Goal: Communication & Community: Participate in discussion

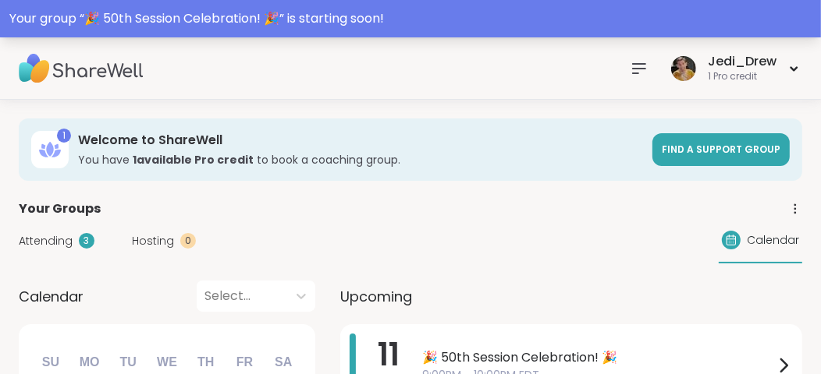
click at [342, 30] on div "Your group “ 🎉 50th Session Celebration! 🎉 ” is starting soon!" at bounding box center [410, 18] width 821 height 37
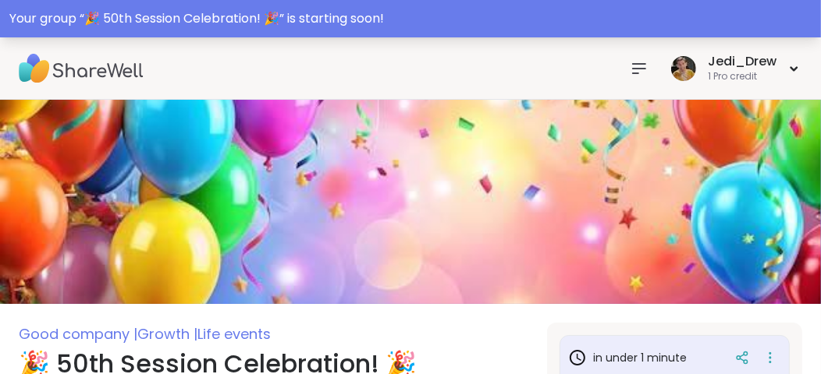
scroll to position [234, 0]
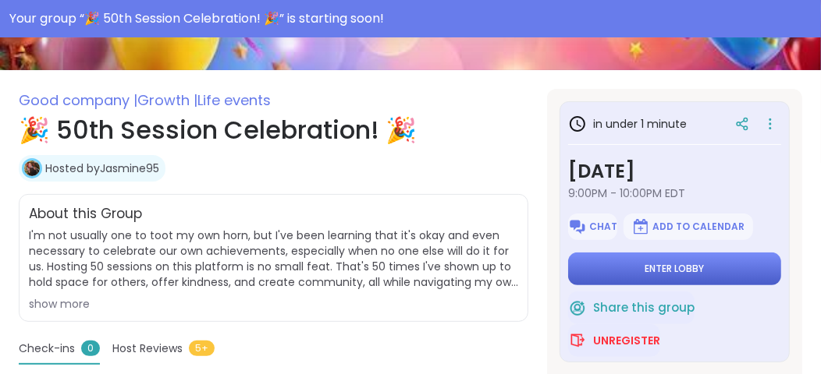
click at [651, 266] on span "Enter lobby" at bounding box center [674, 269] width 59 height 12
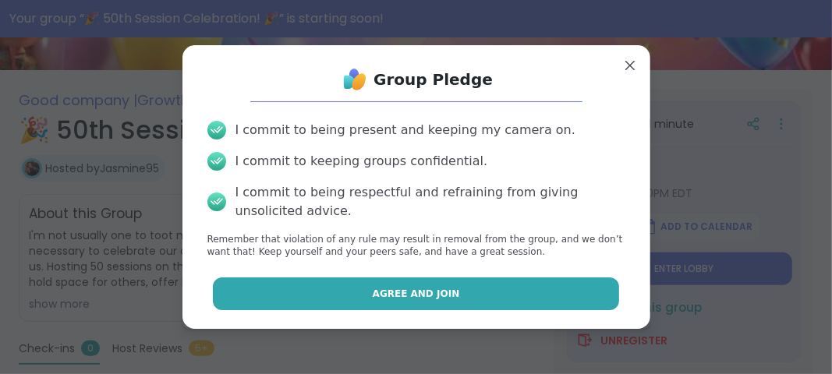
click at [477, 296] on button "Agree and Join" at bounding box center [416, 294] width 406 height 33
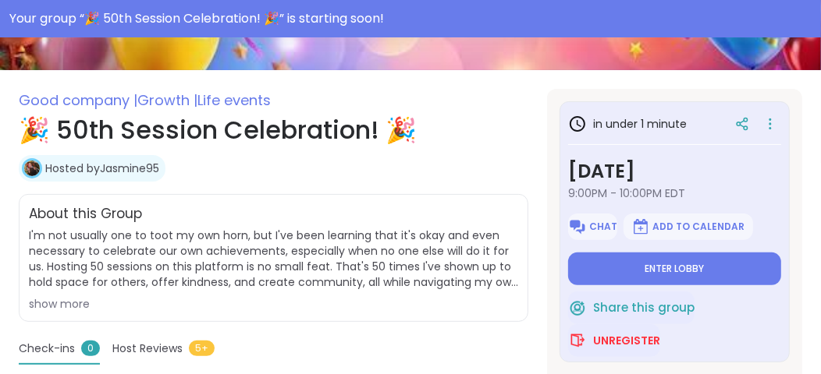
type textarea "*"
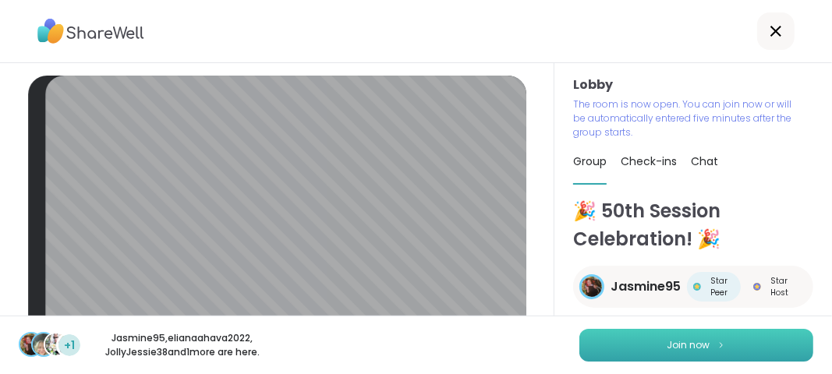
click at [676, 332] on button "Join now" at bounding box center [697, 345] width 234 height 33
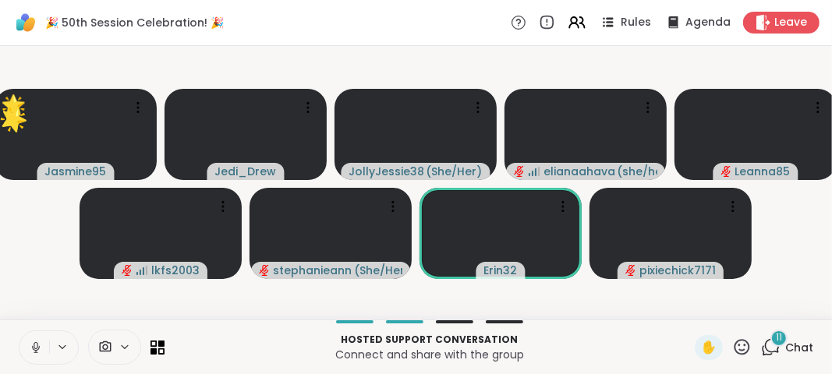
click at [32, 335] on button at bounding box center [35, 348] width 30 height 33
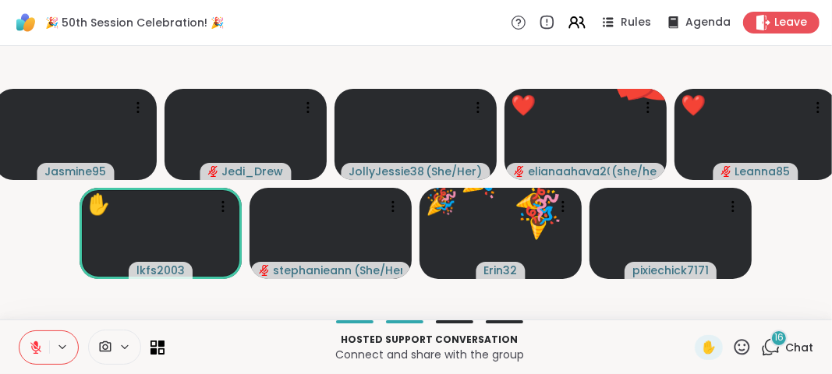
click at [739, 350] on icon at bounding box center [743, 347] width 16 height 16
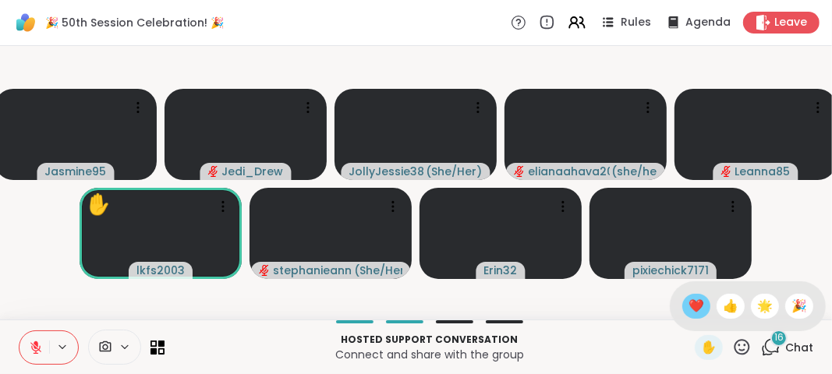
click at [689, 315] on span "❤️" at bounding box center [697, 306] width 16 height 19
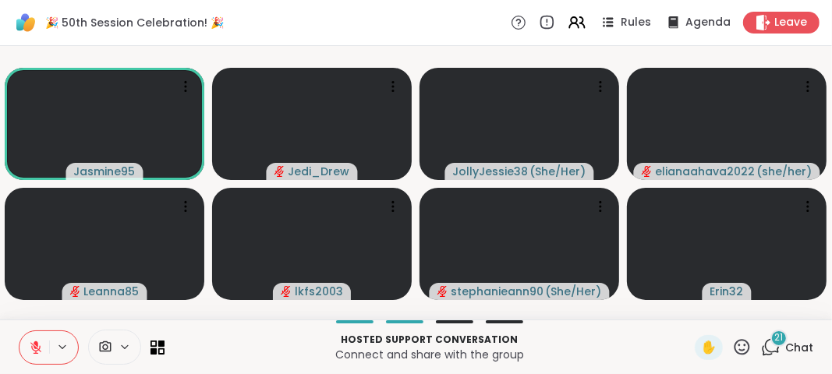
click at [775, 339] on span "21" at bounding box center [779, 338] width 9 height 13
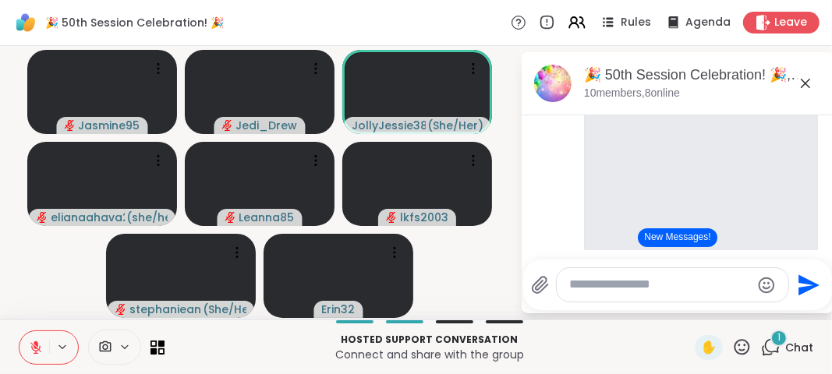
scroll to position [274, 0]
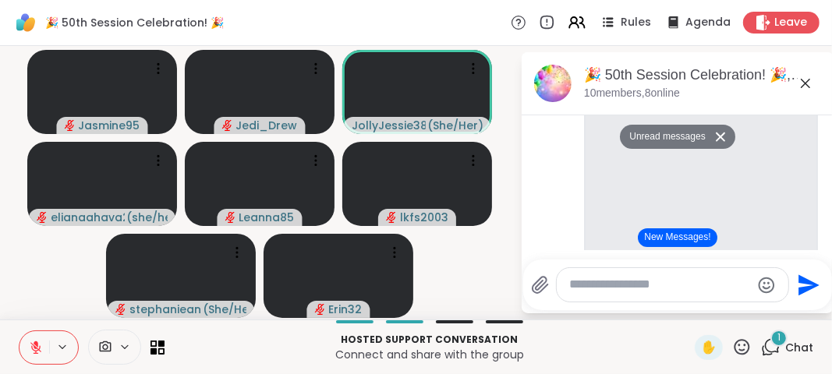
click at [733, 353] on icon at bounding box center [743, 348] width 20 height 20
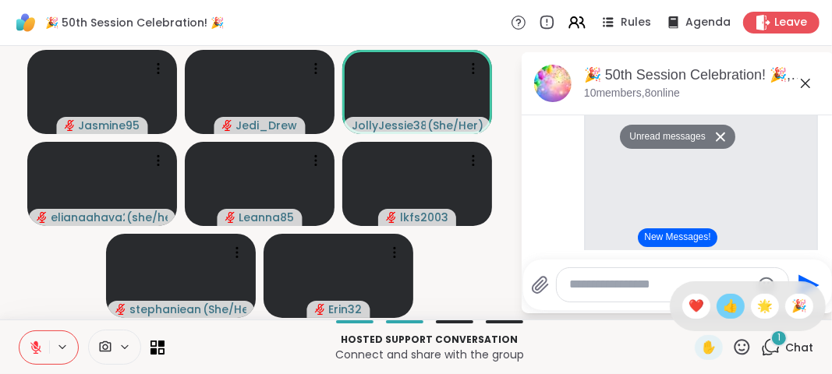
click at [723, 300] on span "👍" at bounding box center [731, 306] width 16 height 19
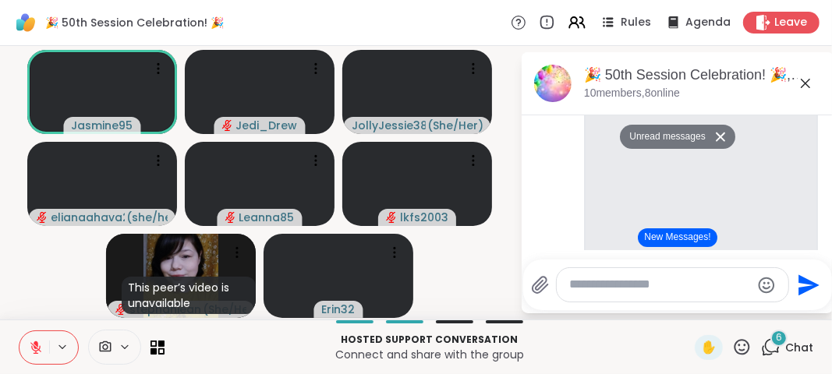
click at [741, 354] on icon at bounding box center [743, 348] width 20 height 20
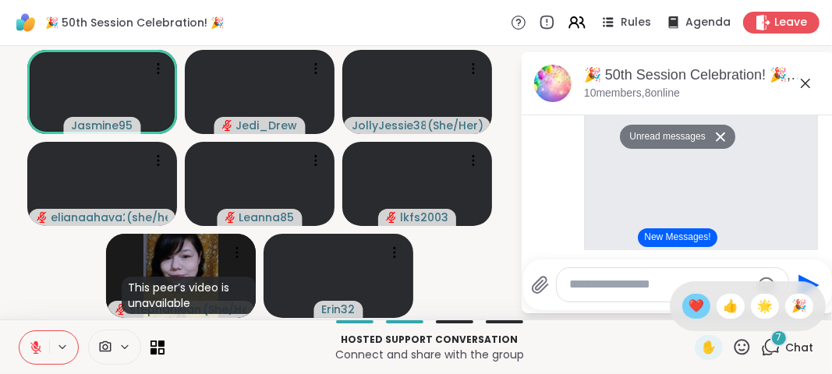
click at [689, 311] on span "❤️" at bounding box center [697, 306] width 16 height 19
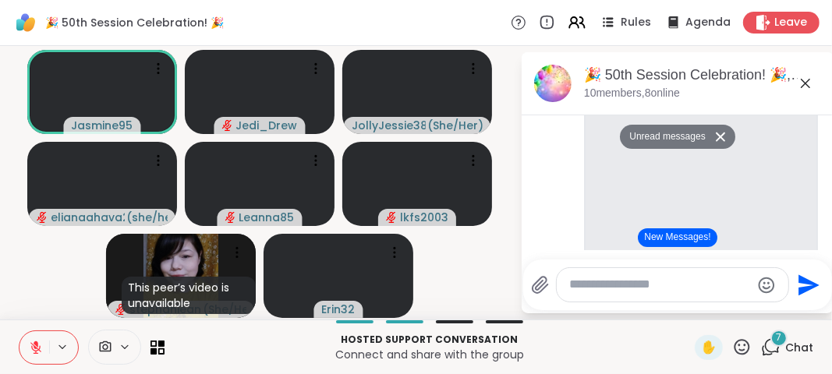
click at [686, 311] on div "Send" at bounding box center [677, 285] width 309 height 51
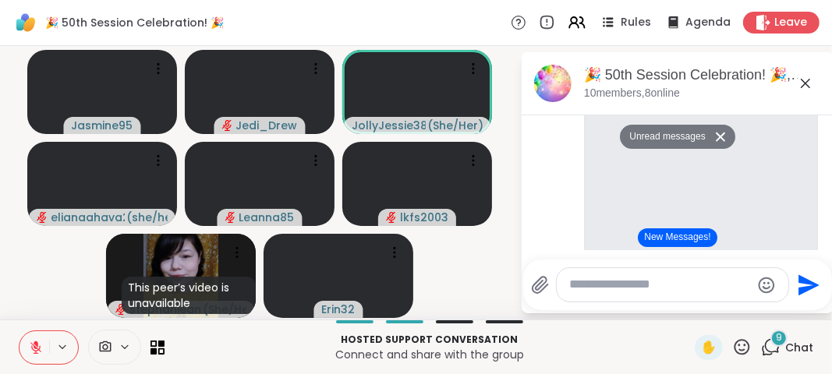
click at [44, 347] on button at bounding box center [35, 348] width 30 height 33
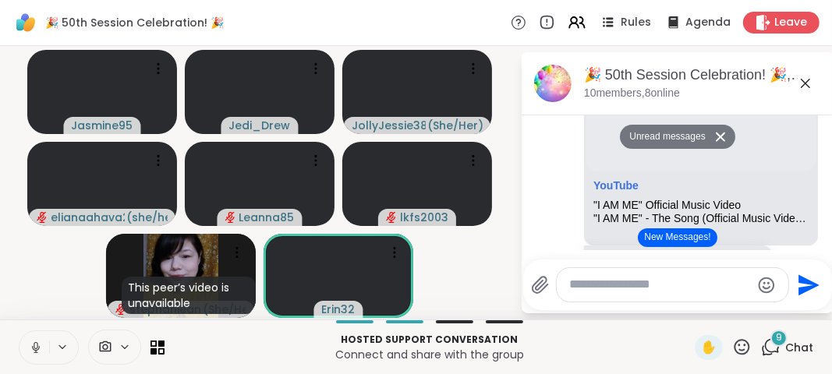
scroll to position [1725, 0]
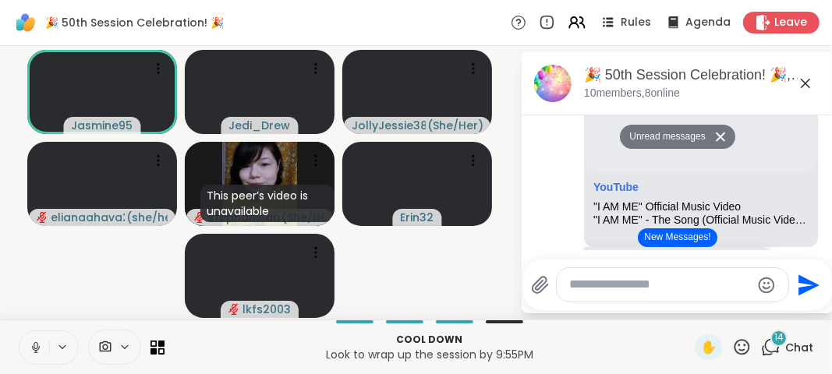
click at [45, 351] on button at bounding box center [35, 348] width 30 height 33
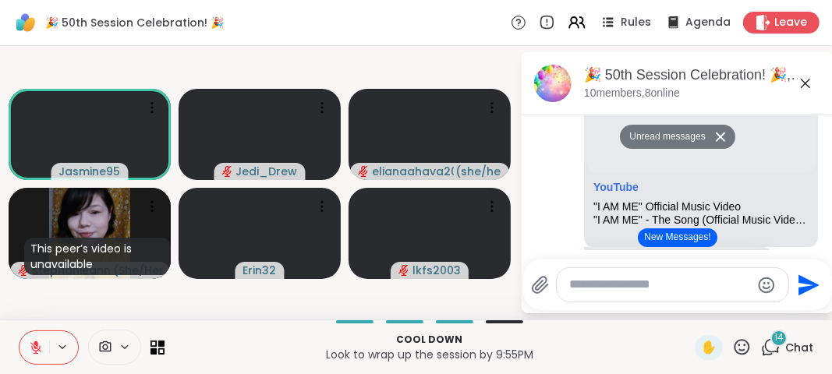
click at [33, 352] on icon at bounding box center [36, 348] width 14 height 14
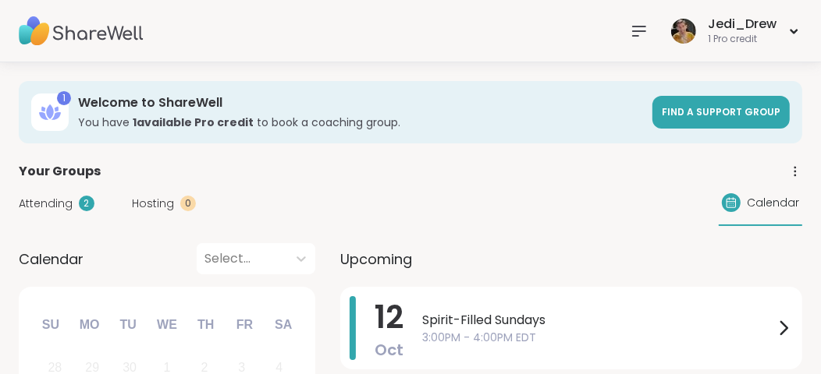
click at [636, 20] on nav at bounding box center [638, 31] width 31 height 31
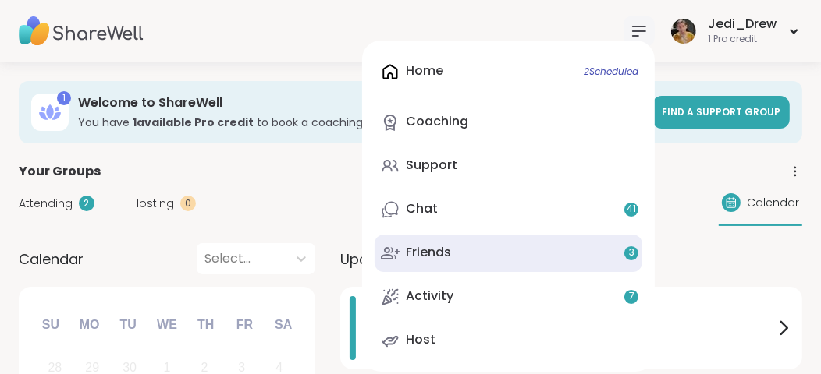
click at [599, 259] on link "Friends 3" at bounding box center [508, 253] width 268 height 37
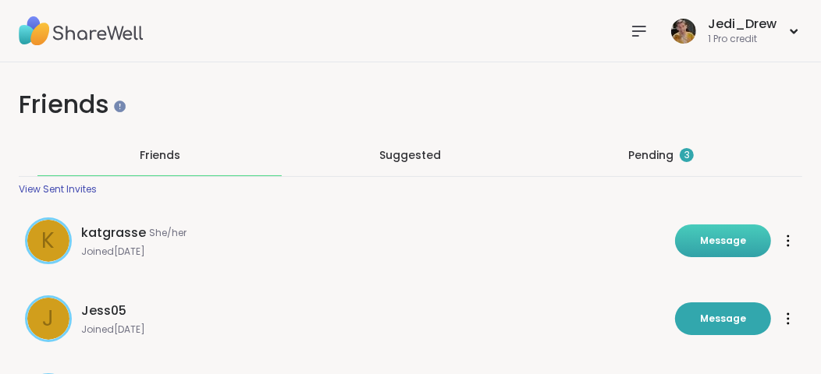
click at [732, 225] on button "Message" at bounding box center [723, 241] width 96 height 33
click at [677, 158] on div "Pending 3" at bounding box center [661, 155] width 66 height 16
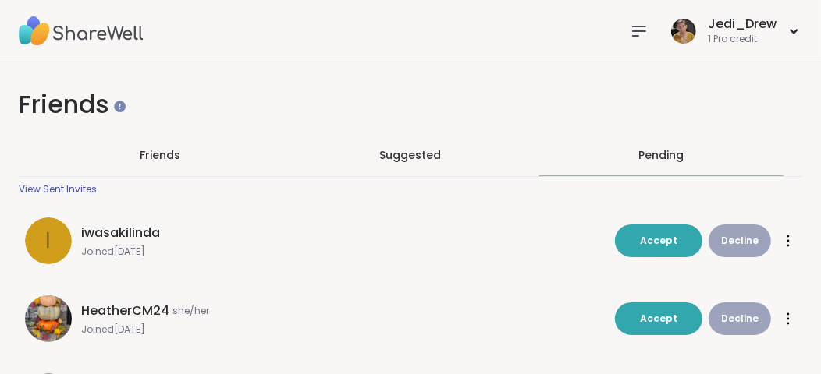
click at [743, 310] on button "Decline" at bounding box center [739, 319] width 62 height 33
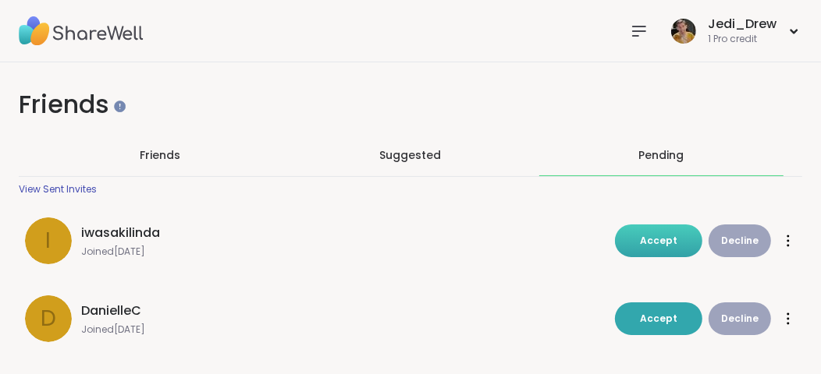
click at [676, 226] on button "Accept" at bounding box center [658, 241] width 87 height 33
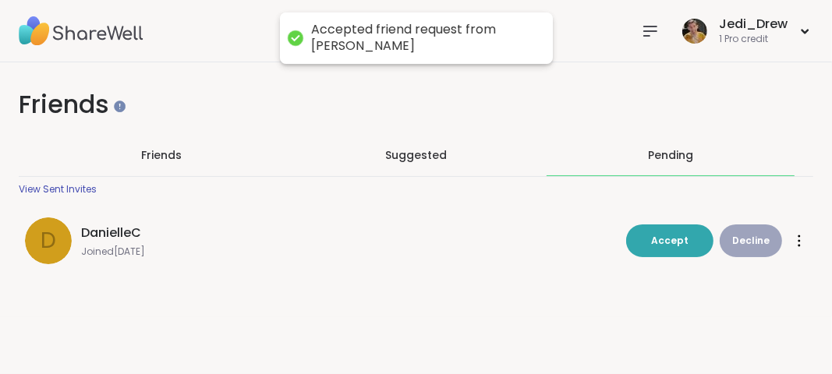
click at [676, 226] on button "Accept" at bounding box center [669, 241] width 87 height 33
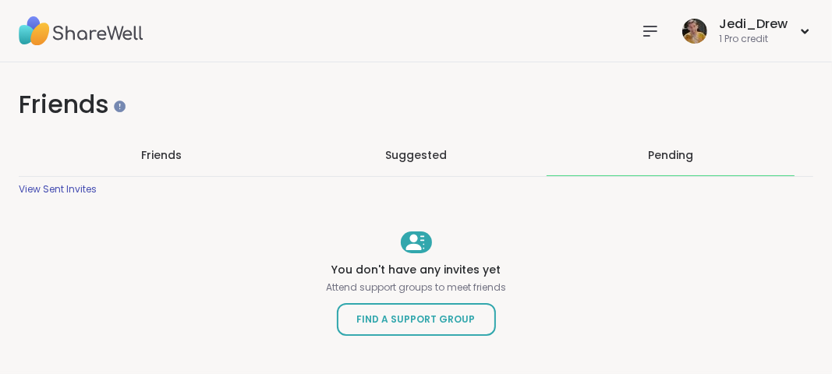
click at [641, 34] on icon at bounding box center [650, 31] width 19 height 19
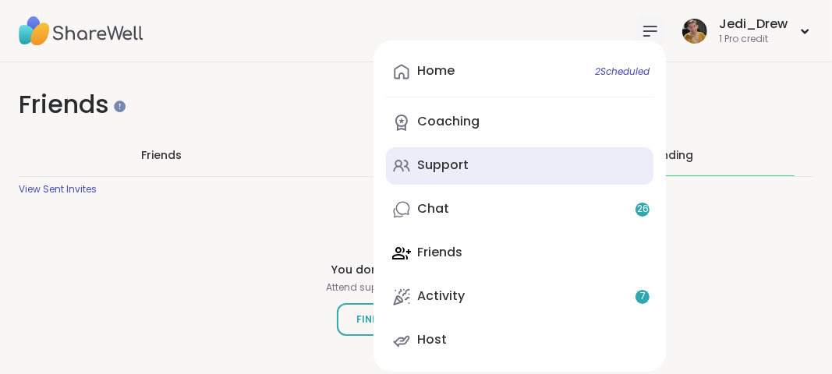
click at [502, 168] on link "Support" at bounding box center [520, 165] width 268 height 37
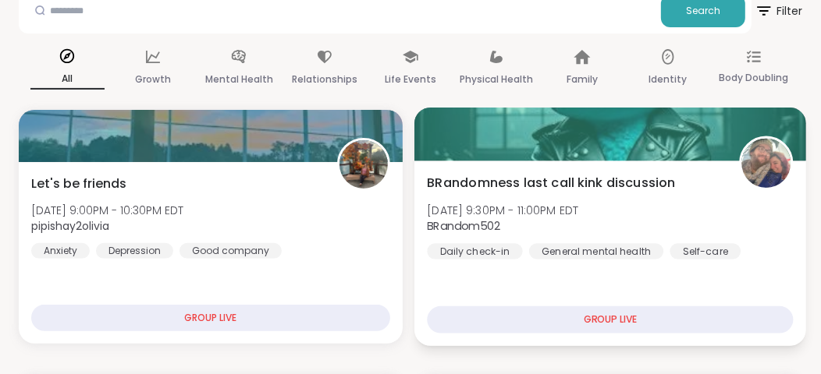
scroll to position [468, 0]
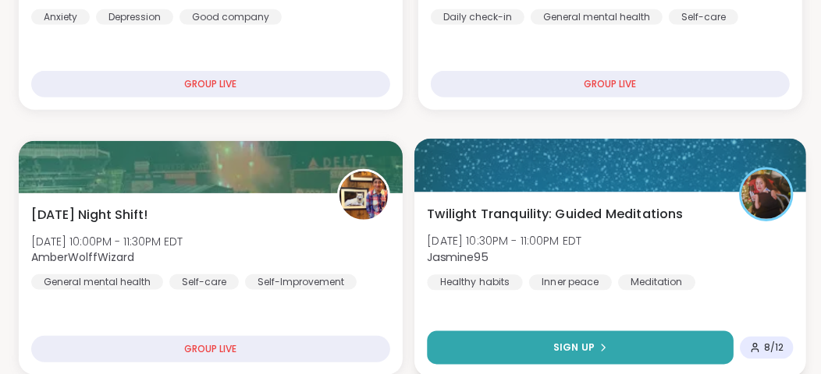
click at [648, 336] on button "Sign Up" at bounding box center [580, 349] width 307 height 34
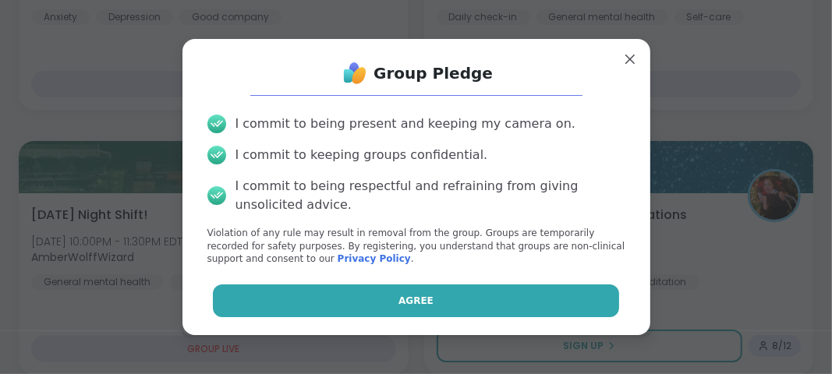
click at [506, 301] on button "Agree" at bounding box center [416, 301] width 406 height 33
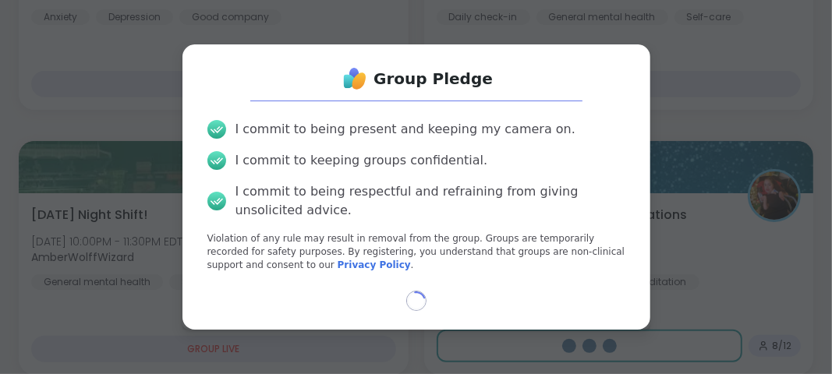
select select "**"
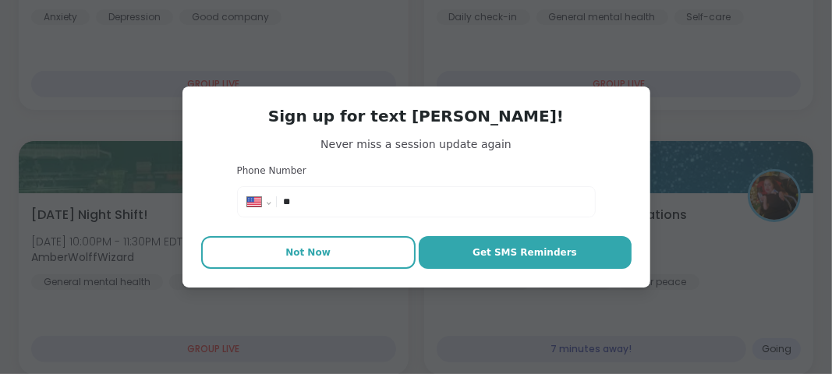
click at [346, 254] on button "Not Now" at bounding box center [308, 252] width 215 height 33
type textarea "*"
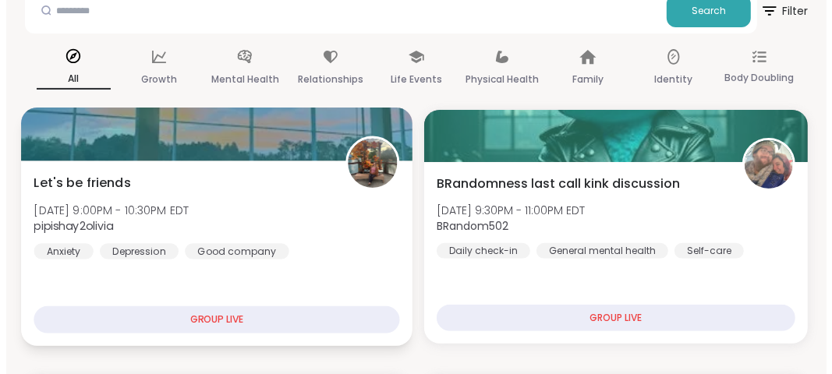
scroll to position [0, 0]
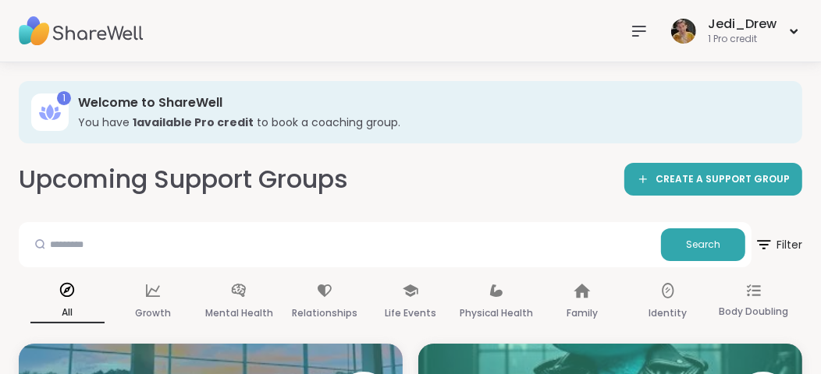
click at [80, 44] on img at bounding box center [81, 31] width 125 height 55
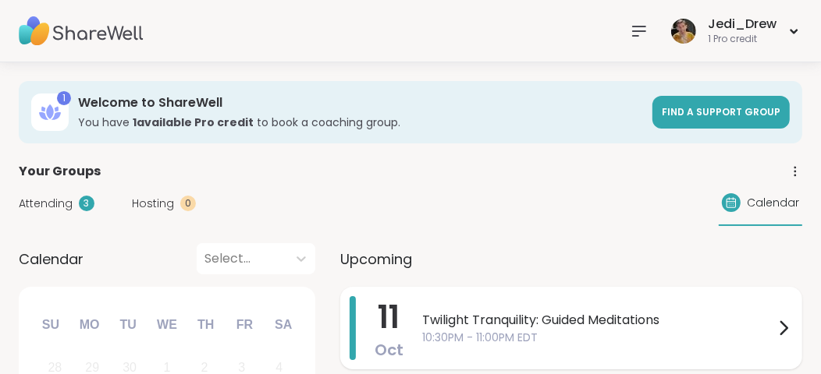
click at [580, 318] on span "Twilight Tranquility: Guided Meditations" at bounding box center [598, 320] width 352 height 19
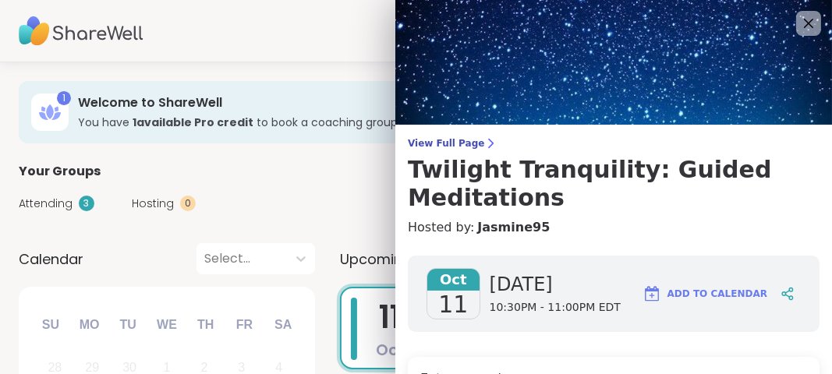
scroll to position [234, 0]
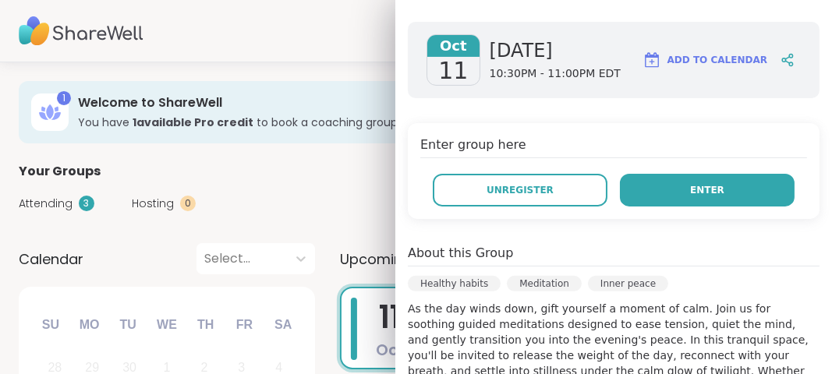
click at [645, 183] on button "Enter" at bounding box center [707, 190] width 175 height 33
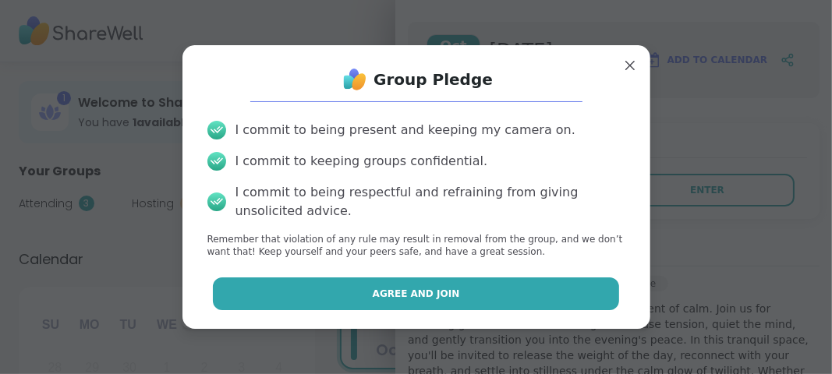
click at [336, 283] on button "Agree and Join" at bounding box center [416, 294] width 406 height 33
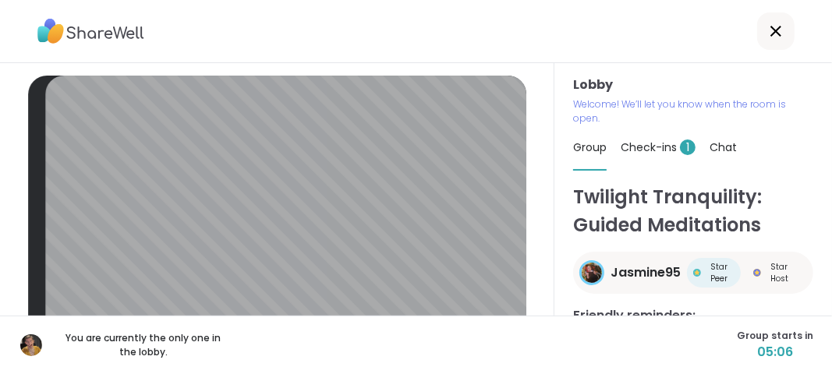
drag, startPoint x: 750, startPoint y: 339, endPoint x: 368, endPoint y: 45, distance: 481.7
click at [368, 45] on div at bounding box center [416, 31] width 832 height 63
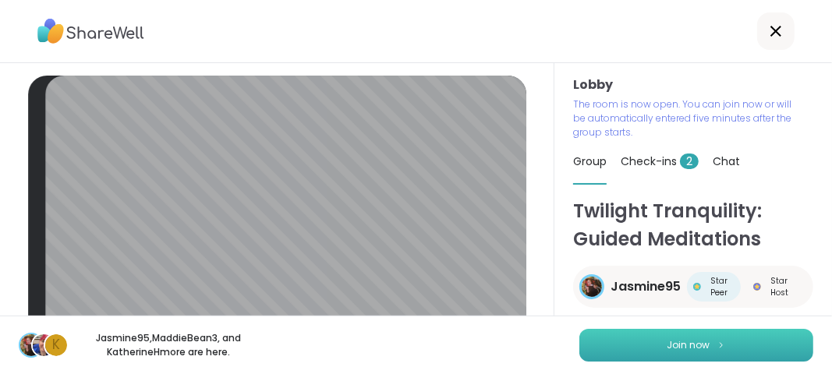
click at [729, 349] on button "Join now" at bounding box center [697, 345] width 234 height 33
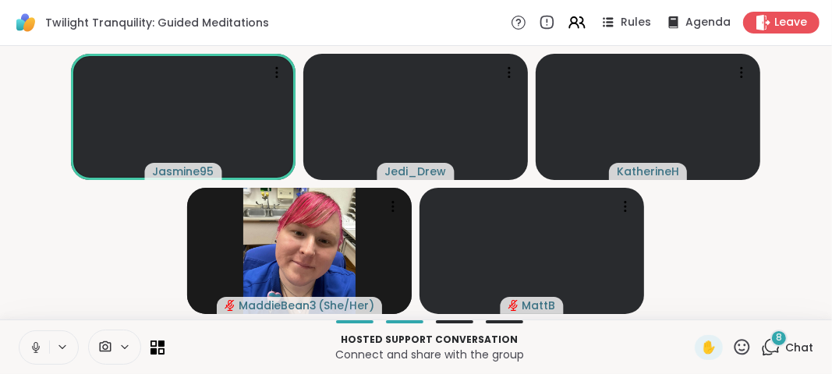
click at [38, 352] on icon at bounding box center [36, 348] width 14 height 14
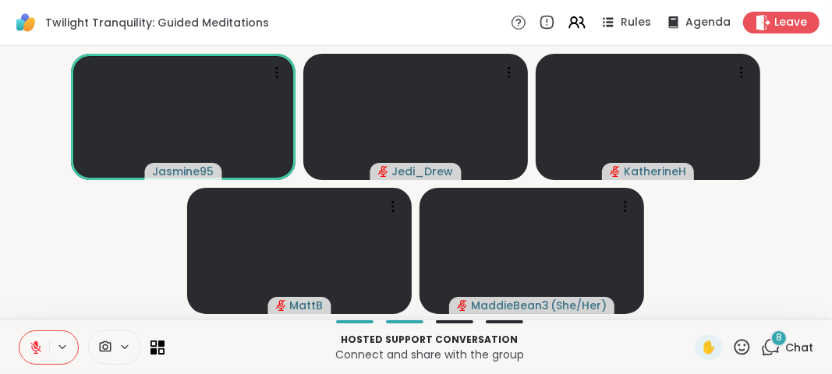
click at [739, 351] on icon at bounding box center [743, 348] width 20 height 20
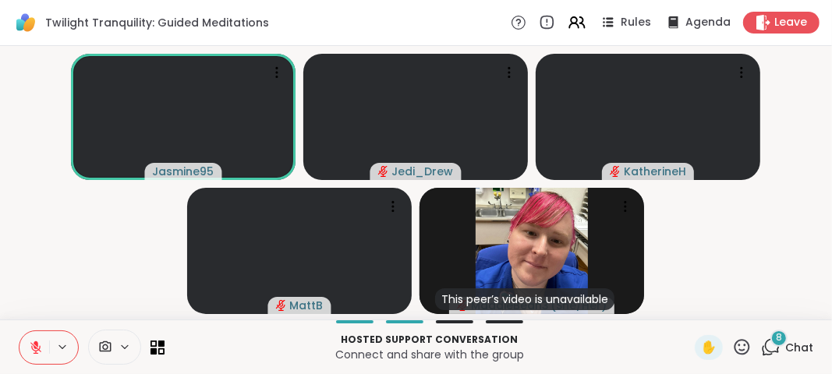
click at [41, 356] on button at bounding box center [35, 348] width 30 height 33
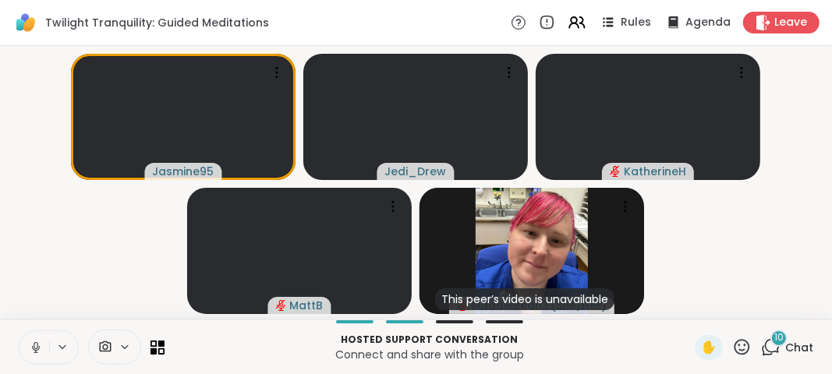
click at [53, 356] on div at bounding box center [49, 348] width 60 height 34
click at [25, 343] on button at bounding box center [35, 348] width 30 height 33
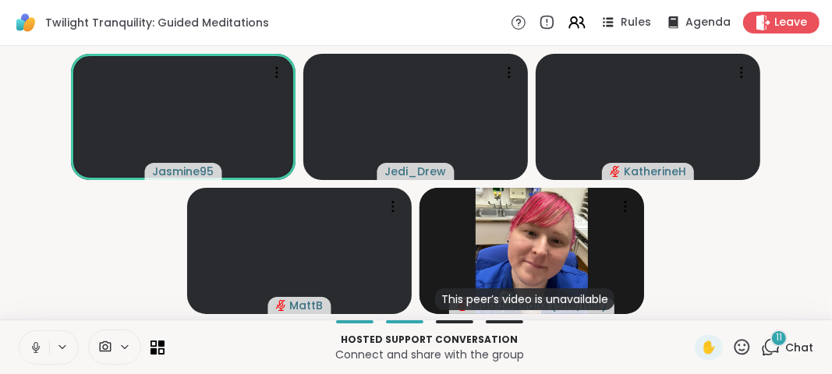
click at [25, 343] on button at bounding box center [35, 348] width 30 height 33
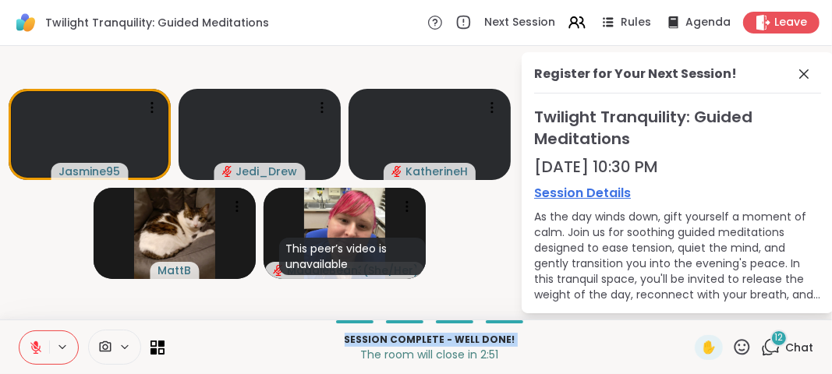
drag, startPoint x: 340, startPoint y: 367, endPoint x: 42, endPoint y: 399, distance: 299.7
click at [42, 374] on html "Twilight Tranquility: Guided Meditations Next Session Rules Agenda Leave Jasmin…" at bounding box center [416, 187] width 832 height 374
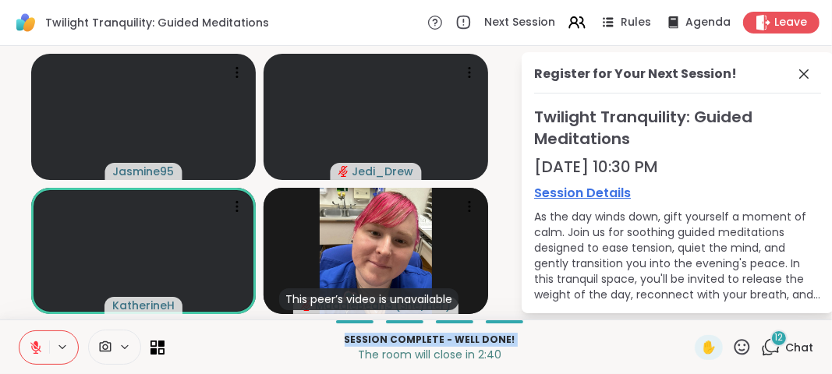
click at [36, 353] on icon at bounding box center [35, 347] width 11 height 11
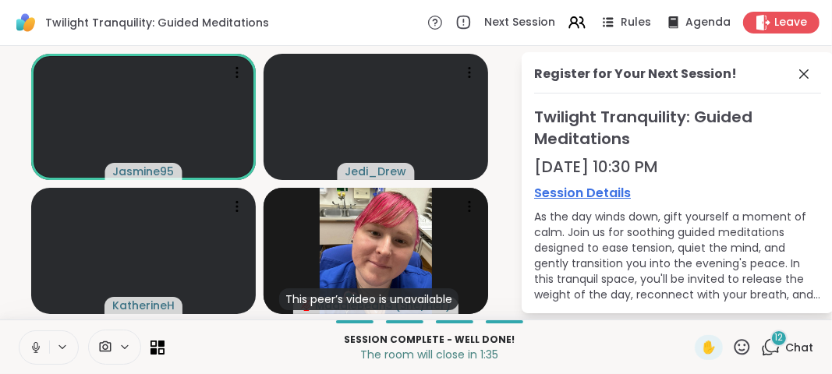
click at [761, 354] on icon at bounding box center [771, 348] width 20 height 20
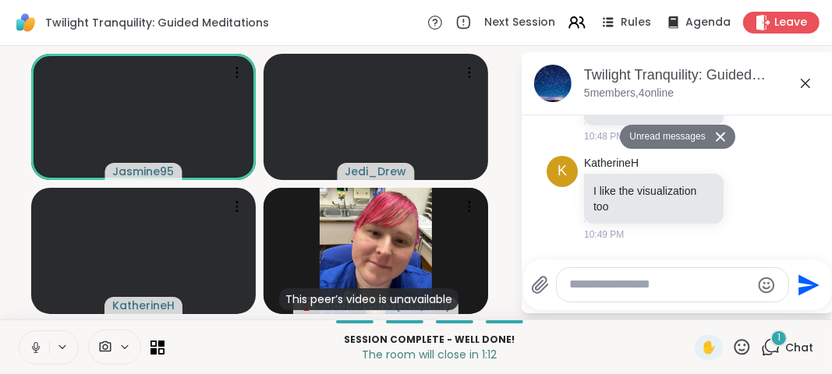
scroll to position [1368, 0]
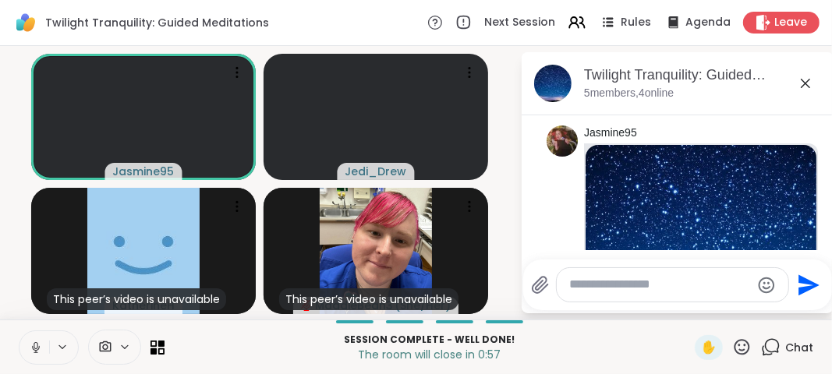
click at [641, 173] on img at bounding box center [701, 242] width 231 height 194
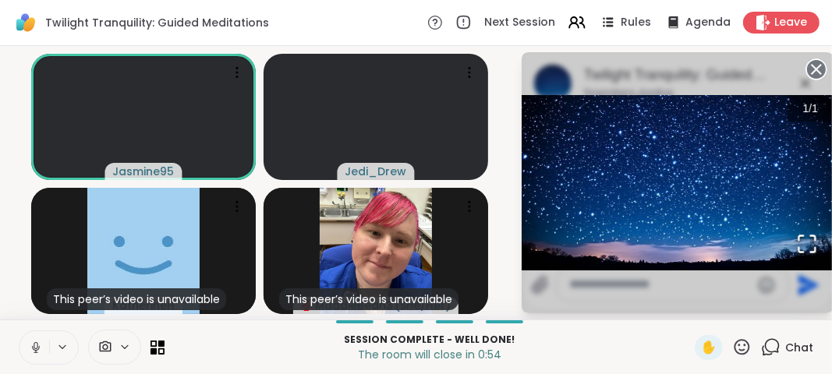
click at [641, 173] on img "Go to Slide 1" at bounding box center [678, 182] width 312 height 175
click at [729, 60] on div "1 / 1" at bounding box center [678, 182] width 312 height 261
